Goal: Check status: Check status

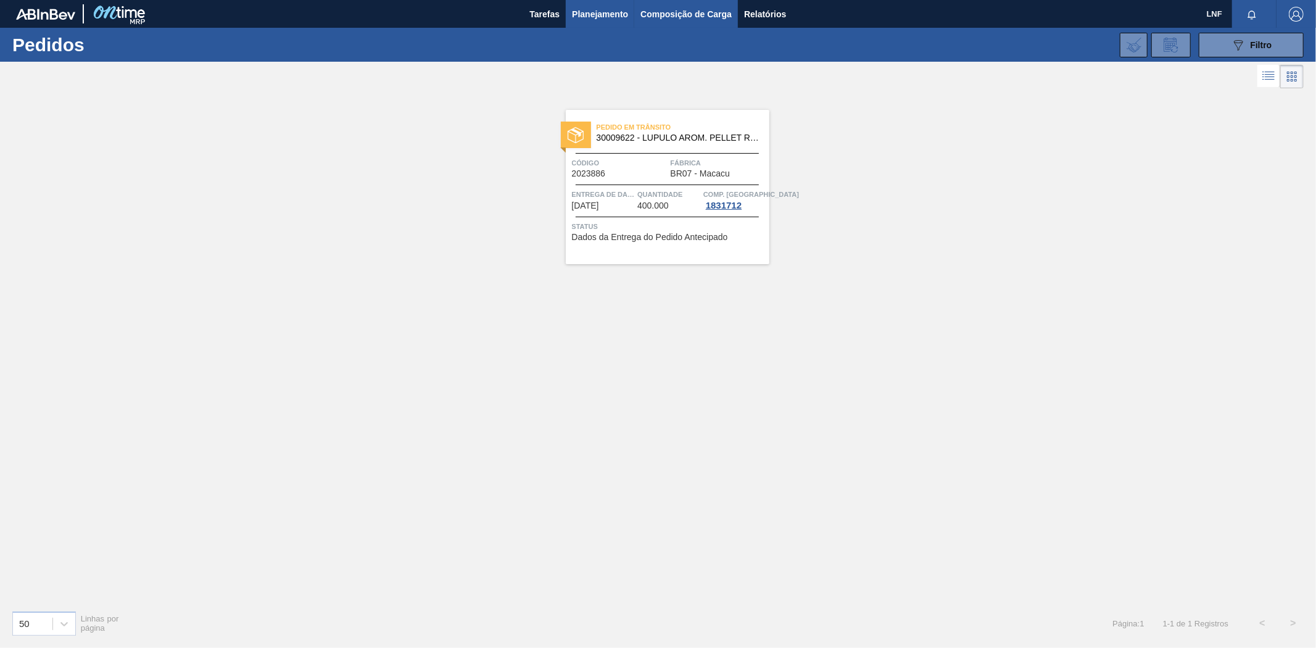
click at [669, 10] on font "Composição de Carga" at bounding box center [685, 14] width 91 height 10
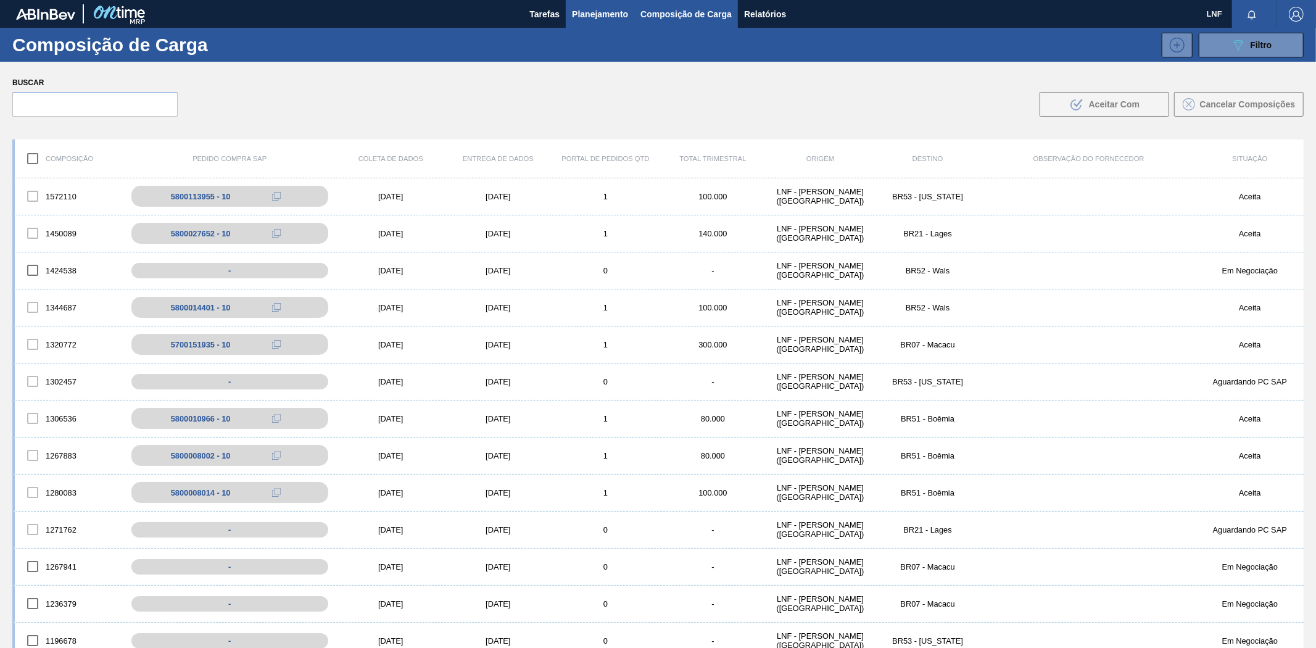
click at [616, 13] on font "Planejamento" at bounding box center [600, 14] width 56 height 10
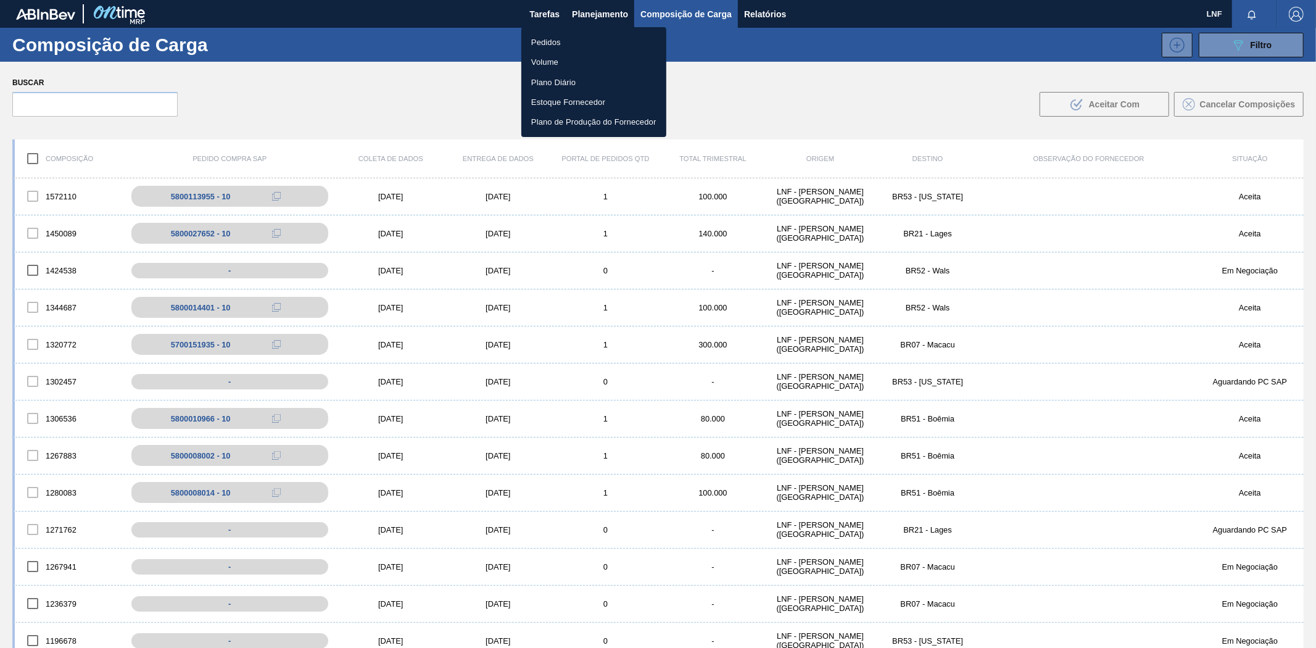
click at [570, 42] on li "Pedidos" at bounding box center [593, 42] width 145 height 20
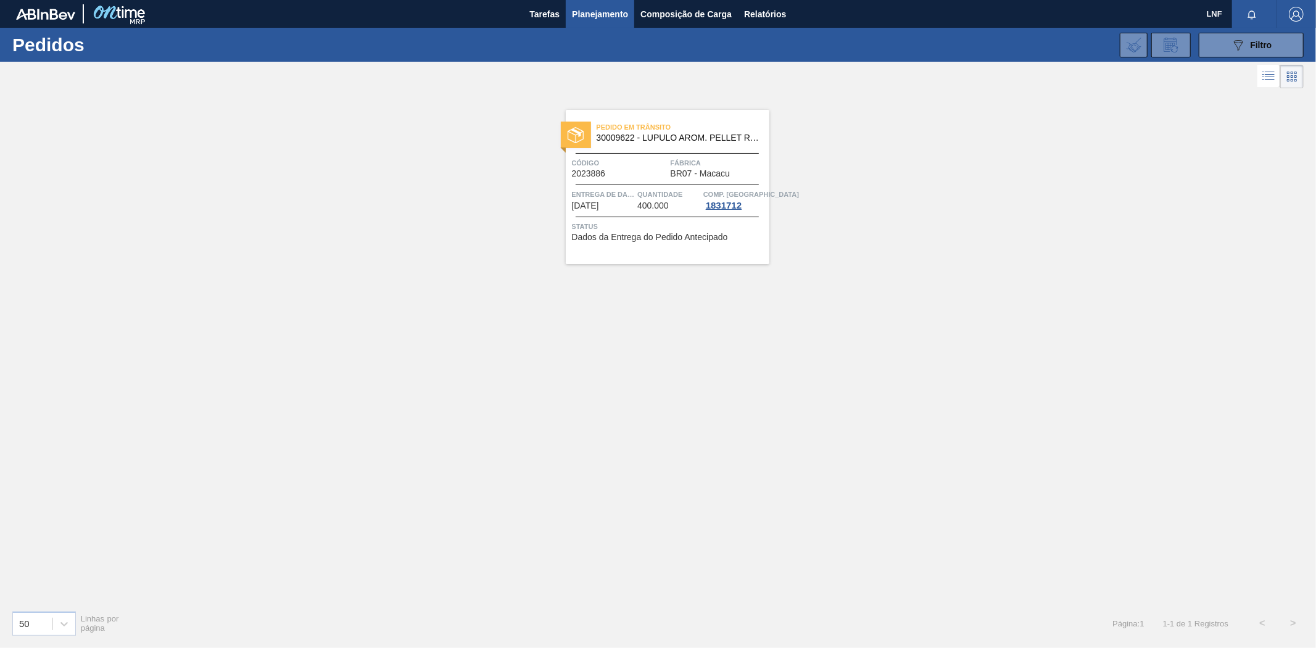
click at [674, 246] on div "Pedido [PERSON_NAME] 30009622 - LUPULO AROM. PELLET REG CASCADE Código 2023886 …" at bounding box center [668, 187] width 204 height 154
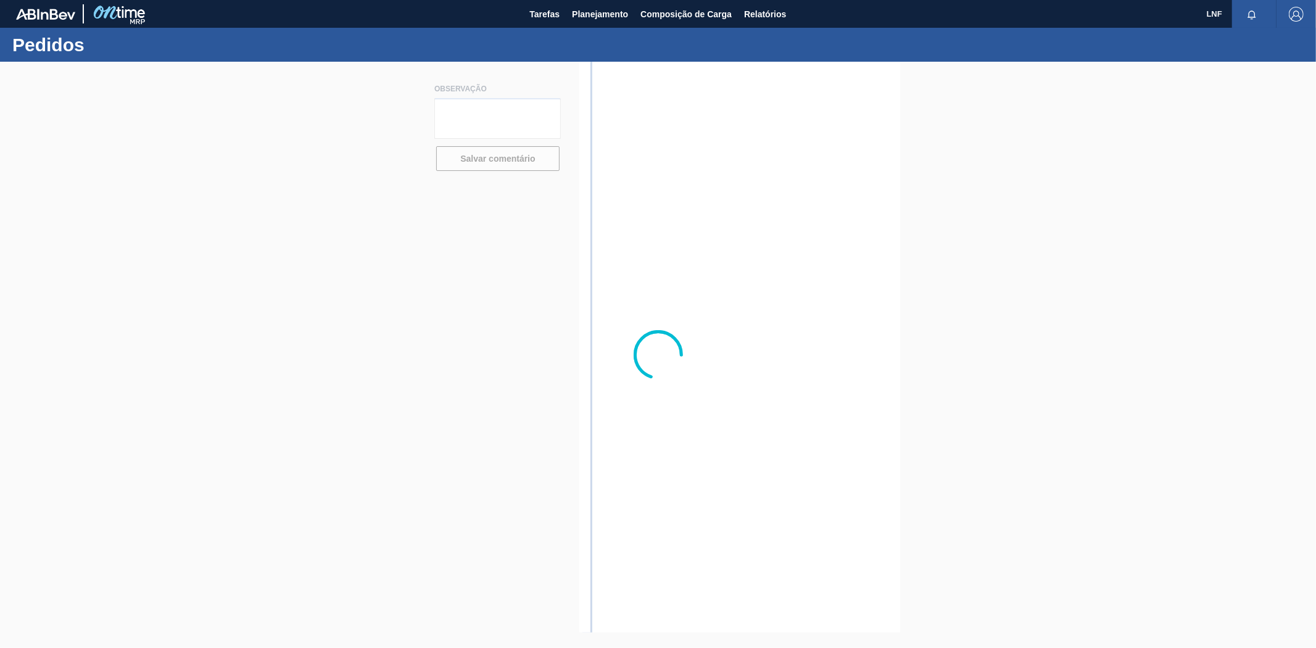
type textarea "Pedido sendo carregado no dia 05/09 para entregar até dia [DATE]"
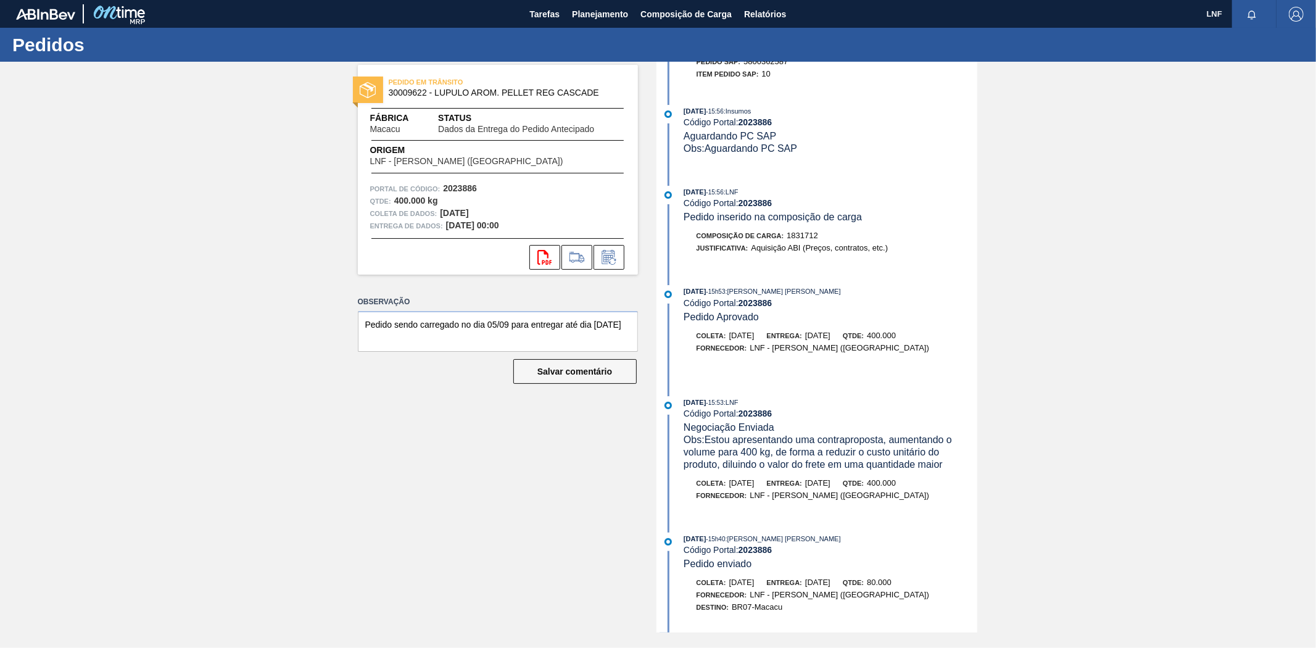
scroll to position [490, 0]
